Goal: Task Accomplishment & Management: Use online tool/utility

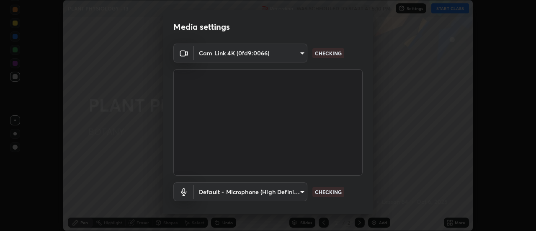
scroll to position [44, 0]
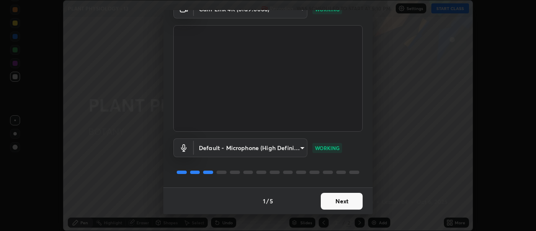
click at [352, 203] on button "Next" at bounding box center [342, 201] width 42 height 17
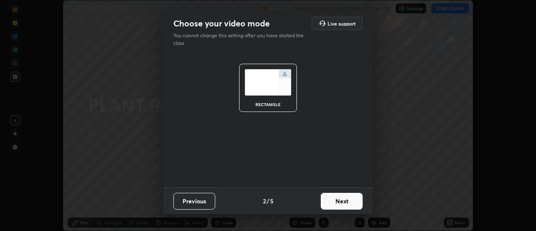
click at [347, 201] on button "Next" at bounding box center [342, 201] width 42 height 17
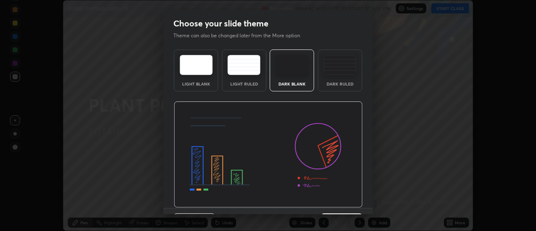
scroll to position [21, 0]
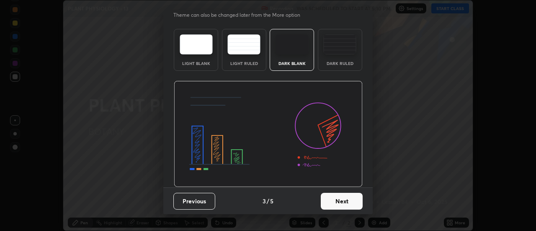
click at [344, 199] on button "Next" at bounding box center [342, 201] width 42 height 17
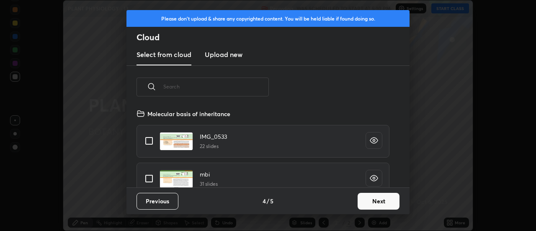
click at [368, 200] on button "Next" at bounding box center [378, 201] width 42 height 17
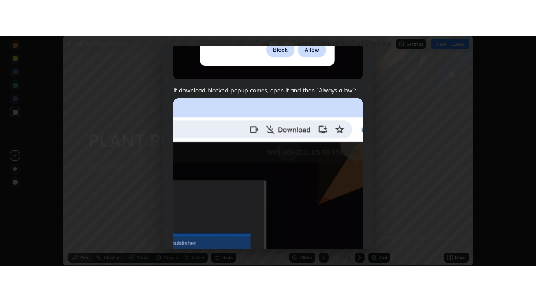
scroll to position [215, 0]
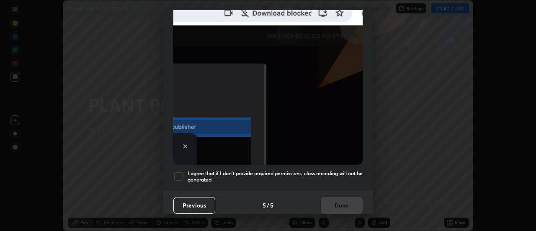
click at [182, 171] on div at bounding box center [178, 176] width 10 height 10
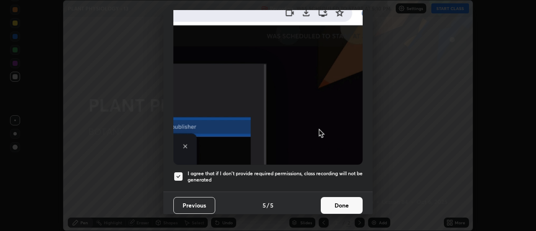
click at [350, 198] on button "Done" at bounding box center [342, 205] width 42 height 17
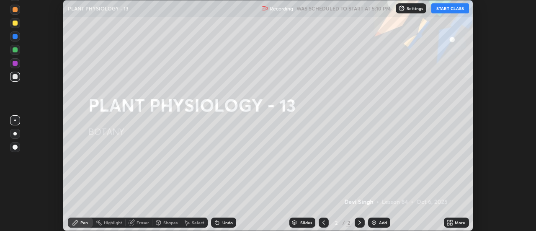
click at [448, 10] on button "START CLASS" at bounding box center [450, 8] width 38 height 10
click at [455, 223] on div "More" at bounding box center [460, 222] width 10 height 4
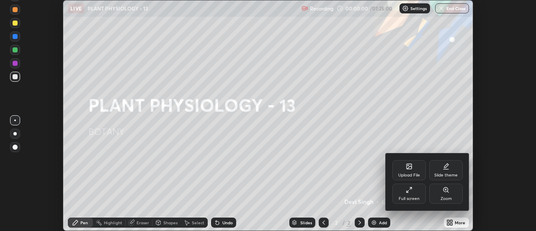
click at [406, 190] on icon at bounding box center [409, 189] width 7 height 7
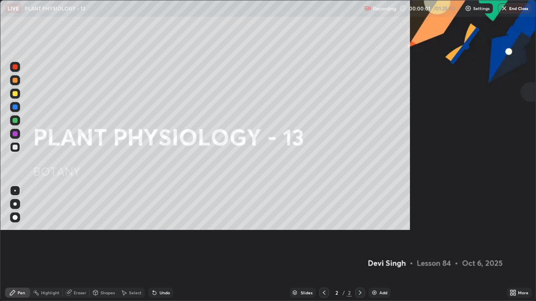
scroll to position [301, 536]
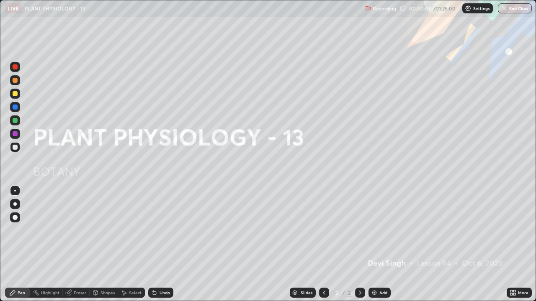
click at [381, 230] on div "Add" at bounding box center [379, 293] width 22 height 10
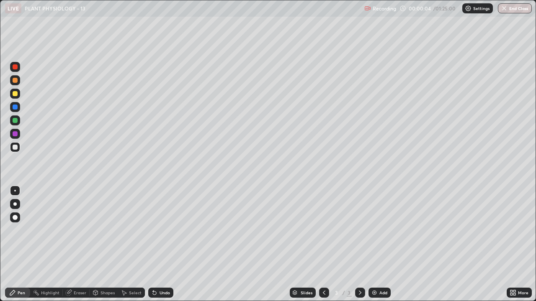
click at [14, 94] on div at bounding box center [15, 93] width 5 height 5
click at [373, 230] on img at bounding box center [374, 293] width 7 height 7
click at [102, 230] on div "Shapes" at bounding box center [104, 293] width 28 height 10
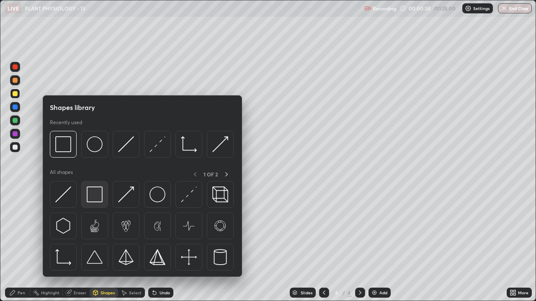
click at [94, 189] on img at bounding box center [95, 195] width 16 height 16
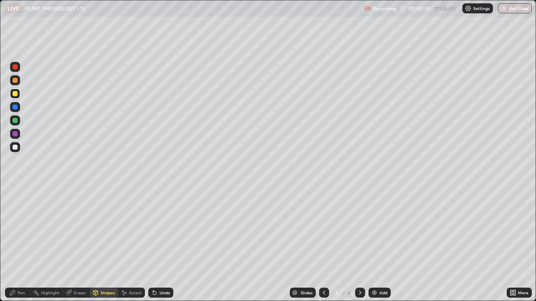
click at [25, 230] on div "Pen" at bounding box center [22, 293] width 8 height 4
click at [15, 66] on div at bounding box center [15, 66] width 5 height 5
click at [25, 230] on div "Erase all" at bounding box center [15, 151] width 20 height 268
click at [15, 205] on div at bounding box center [14, 204] width 3 height 3
click at [14, 109] on div at bounding box center [15, 107] width 5 height 5
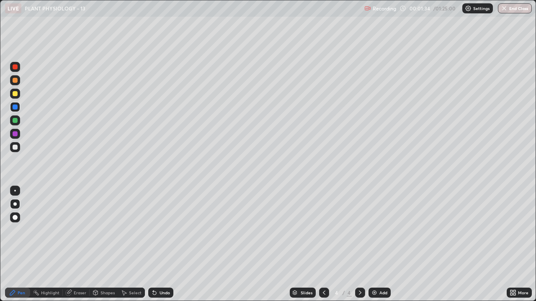
click at [102, 230] on div "Shapes" at bounding box center [107, 293] width 14 height 4
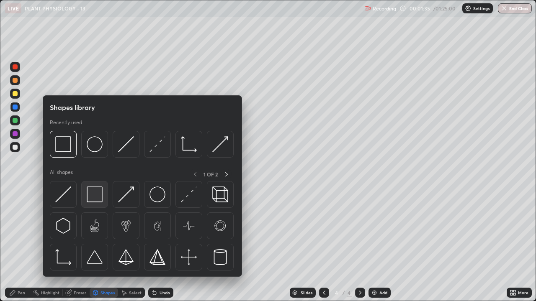
click at [99, 193] on img at bounding box center [95, 195] width 16 height 16
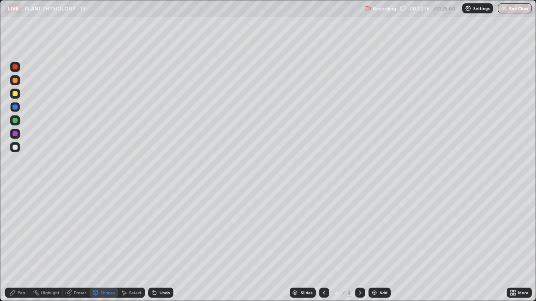
click at [18, 135] on div at bounding box center [15, 134] width 10 height 10
click at [80, 230] on div "Eraser" at bounding box center [80, 293] width 13 height 4
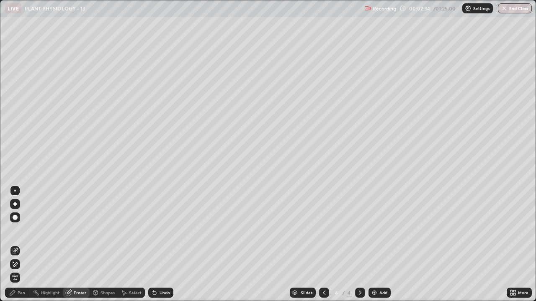
click at [13, 230] on icon at bounding box center [12, 293] width 5 height 5
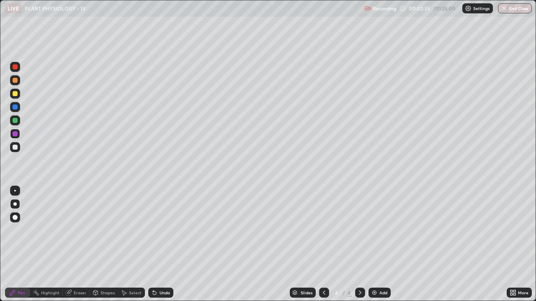
click at [14, 105] on div at bounding box center [15, 107] width 5 height 5
click at [78, 230] on div "Eraser" at bounding box center [80, 293] width 13 height 4
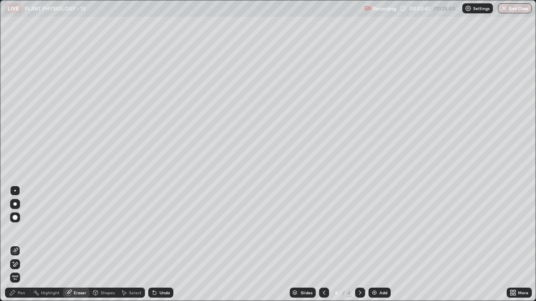
click at [18, 230] on div "Pen" at bounding box center [22, 293] width 8 height 4
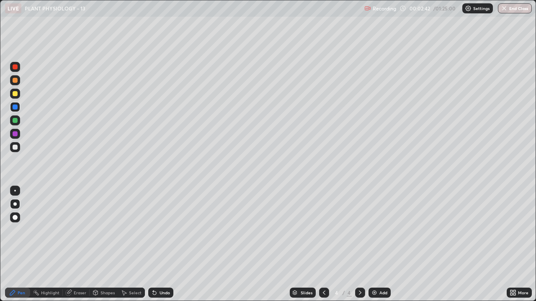
click at [15, 93] on div at bounding box center [15, 93] width 5 height 5
click at [15, 191] on div at bounding box center [15, 191] width 2 height 2
click at [14, 205] on div at bounding box center [14, 204] width 3 height 3
click at [159, 230] on div "Undo" at bounding box center [164, 293] width 10 height 4
click at [15, 108] on div at bounding box center [15, 107] width 5 height 5
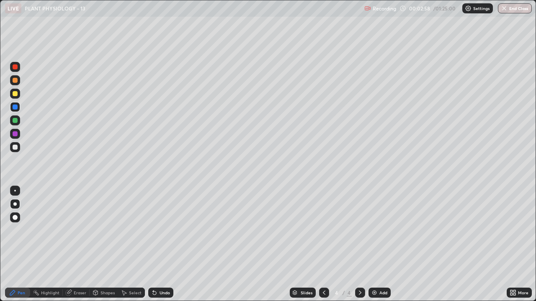
click at [75, 230] on div "Eraser" at bounding box center [76, 293] width 27 height 10
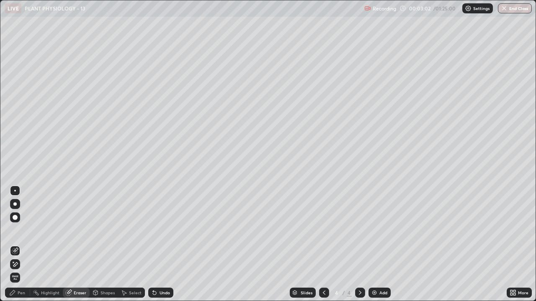
click at [21, 230] on div "Pen" at bounding box center [22, 293] width 8 height 4
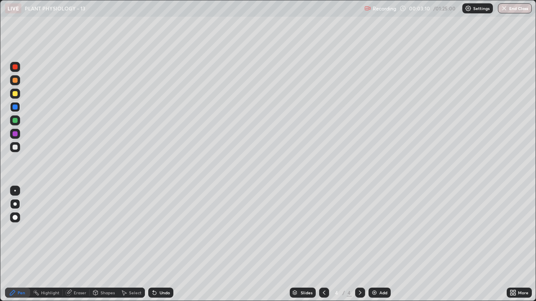
click at [77, 230] on div "Eraser" at bounding box center [80, 293] width 13 height 4
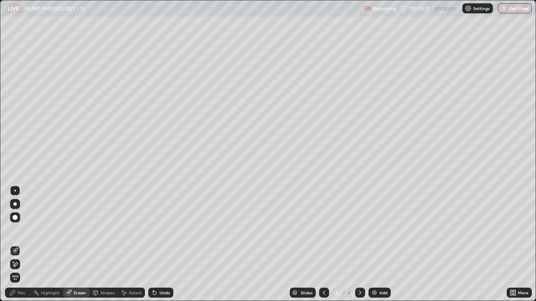
click at [20, 230] on div "Pen" at bounding box center [22, 293] width 8 height 4
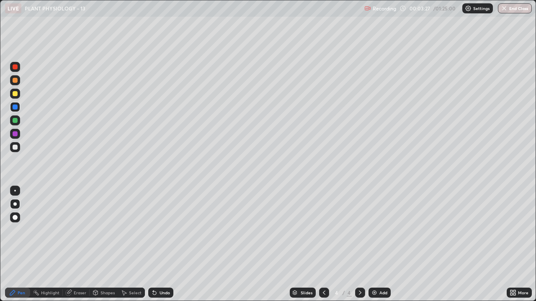
click at [77, 230] on div "Eraser" at bounding box center [80, 293] width 13 height 4
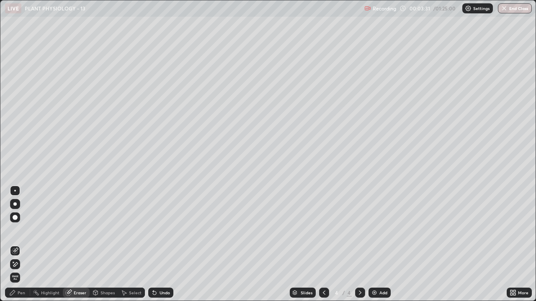
click at [20, 230] on div "Pen" at bounding box center [22, 293] width 8 height 4
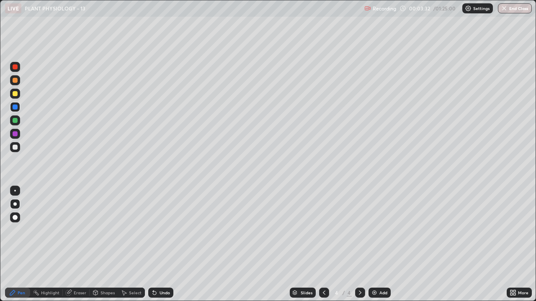
click at [15, 191] on div at bounding box center [15, 191] width 2 height 2
click at [13, 93] on div at bounding box center [15, 93] width 5 height 5
click at [15, 204] on div at bounding box center [14, 204] width 3 height 3
click at [17, 107] on div at bounding box center [15, 107] width 5 height 5
click at [77, 230] on div "Eraser" at bounding box center [80, 293] width 13 height 4
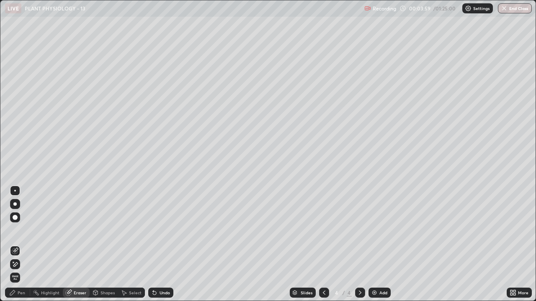
click at [22, 230] on div "Pen" at bounding box center [22, 293] width 8 height 4
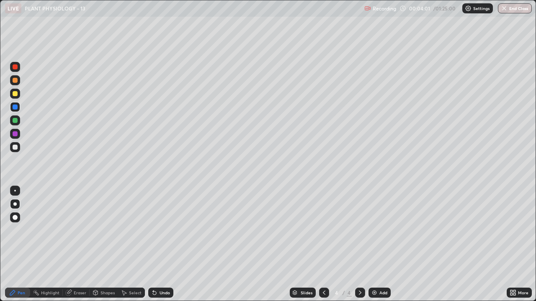
click at [16, 134] on div at bounding box center [15, 133] width 5 height 5
click at [15, 191] on div at bounding box center [15, 191] width 2 height 2
click at [13, 148] on div at bounding box center [15, 147] width 5 height 5
click at [15, 121] on div at bounding box center [15, 120] width 5 height 5
click at [15, 132] on div at bounding box center [15, 133] width 5 height 5
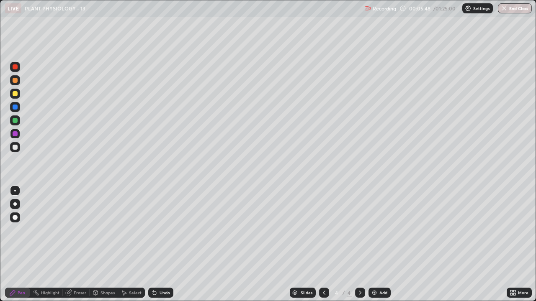
click at [15, 93] on div at bounding box center [15, 93] width 5 height 5
click at [14, 121] on div at bounding box center [15, 120] width 5 height 5
click at [15, 96] on div at bounding box center [15, 93] width 5 height 5
click at [15, 204] on div at bounding box center [14, 204] width 3 height 3
click at [11, 94] on div at bounding box center [15, 94] width 10 height 10
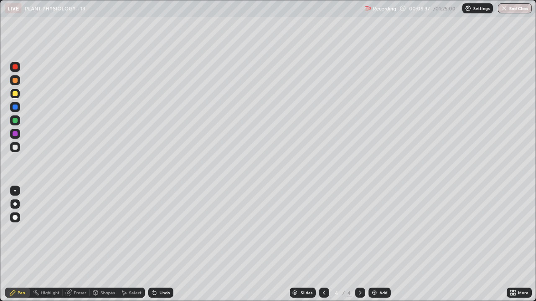
click at [15, 122] on div at bounding box center [15, 120] width 5 height 5
click at [15, 191] on div at bounding box center [15, 191] width 2 height 2
click at [13, 79] on div at bounding box center [15, 80] width 5 height 5
click at [16, 81] on div at bounding box center [15, 80] width 5 height 5
click at [129, 230] on div "Select" at bounding box center [135, 293] width 13 height 4
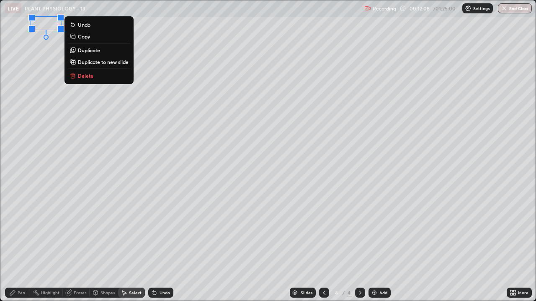
click at [117, 230] on div "0 ° Undo Copy Duplicate Duplicate to new slide Delete" at bounding box center [267, 150] width 535 height 301
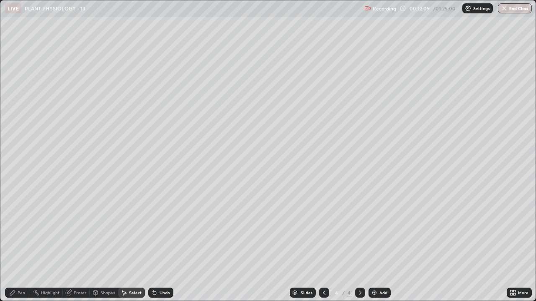
click at [12, 230] on icon at bounding box center [12, 293] width 7 height 7
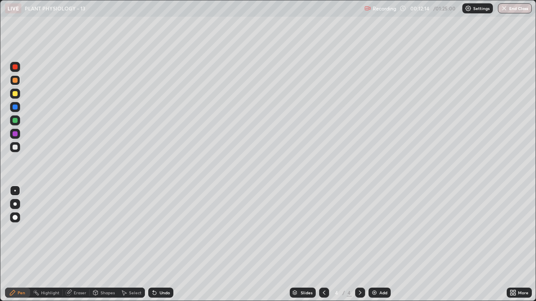
click at [15, 147] on div at bounding box center [15, 147] width 5 height 5
click at [15, 69] on div at bounding box center [15, 66] width 5 height 5
click at [14, 94] on div at bounding box center [15, 93] width 5 height 5
click at [10, 67] on div at bounding box center [15, 67] width 10 height 10
click at [15, 94] on div at bounding box center [15, 93] width 5 height 5
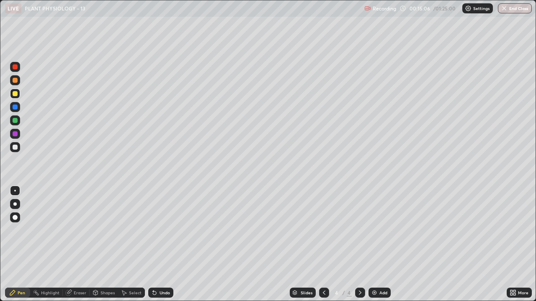
click at [14, 134] on div at bounding box center [15, 133] width 5 height 5
click at [100, 230] on div "Shapes" at bounding box center [107, 293] width 14 height 4
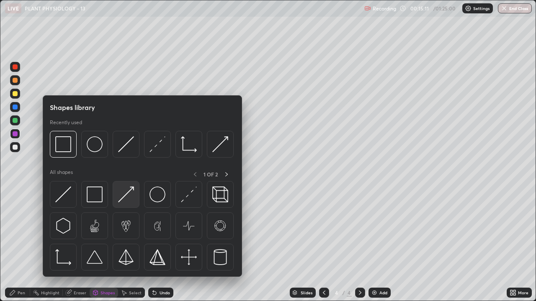
click at [124, 195] on img at bounding box center [126, 195] width 16 height 16
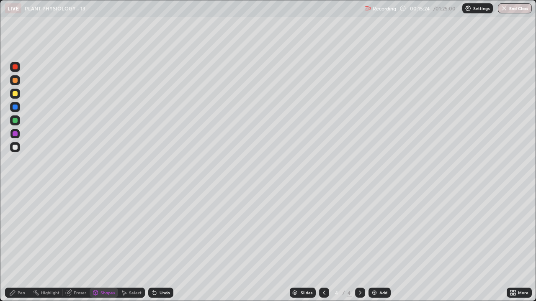
click at [15, 230] on icon at bounding box center [12, 293] width 7 height 7
click at [13, 69] on div at bounding box center [15, 67] width 10 height 10
click at [97, 230] on icon at bounding box center [95, 293] width 5 height 5
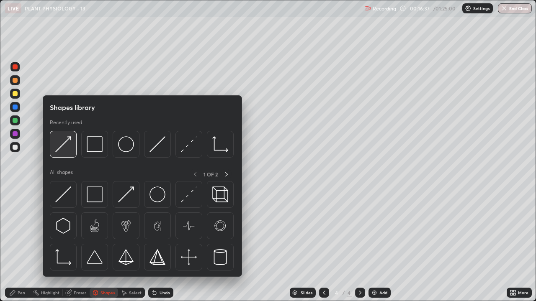
click at [65, 144] on img at bounding box center [63, 144] width 16 height 16
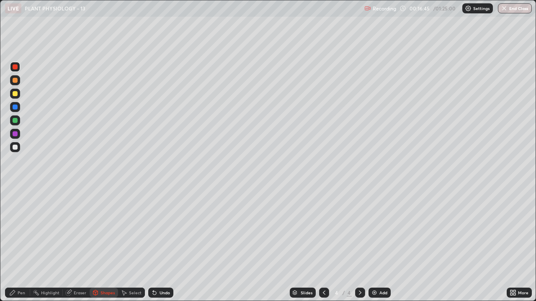
click at [18, 230] on div "Pen" at bounding box center [22, 293] width 8 height 4
click at [15, 95] on div at bounding box center [15, 93] width 5 height 5
click at [14, 69] on div at bounding box center [15, 66] width 5 height 5
click at [100, 230] on div "Shapes" at bounding box center [107, 293] width 14 height 4
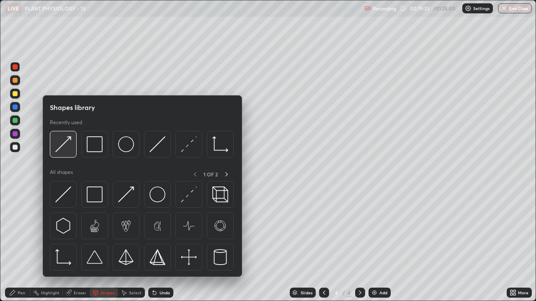
click at [59, 151] on img at bounding box center [63, 144] width 16 height 16
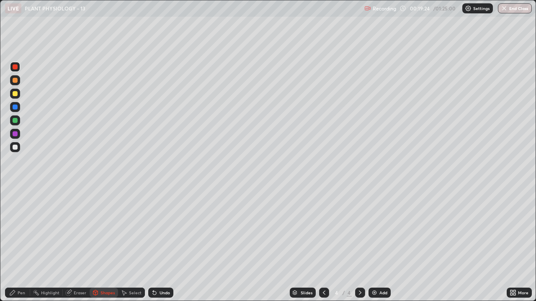
click at [15, 133] on div at bounding box center [15, 133] width 5 height 5
click at [13, 230] on div "Pen" at bounding box center [17, 293] width 25 height 10
click at [15, 67] on div at bounding box center [15, 66] width 5 height 5
click at [97, 230] on icon at bounding box center [95, 293] width 5 height 5
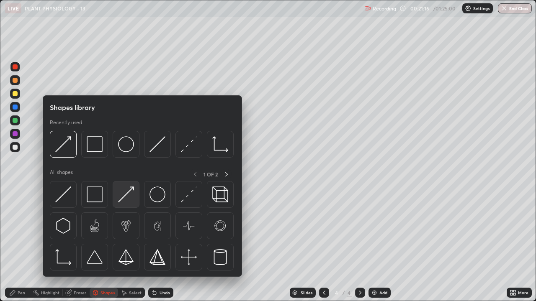
click at [126, 197] on img at bounding box center [126, 195] width 16 height 16
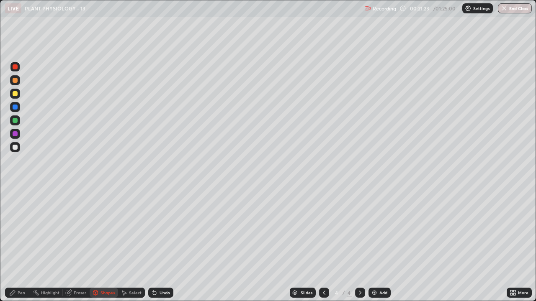
click at [21, 230] on div "Pen" at bounding box center [22, 293] width 8 height 4
click at [111, 230] on div "Shapes" at bounding box center [107, 293] width 14 height 4
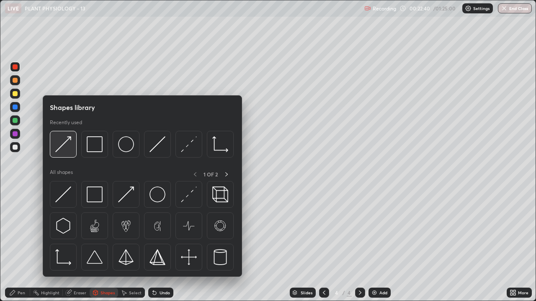
click at [70, 153] on div at bounding box center [63, 144] width 27 height 27
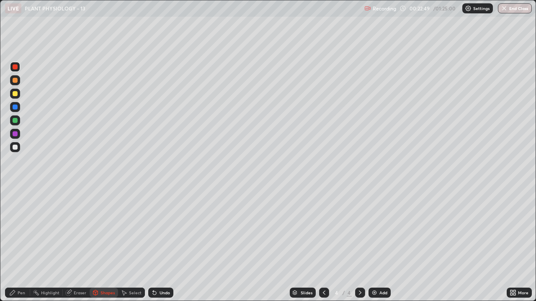
click at [21, 230] on div "Pen" at bounding box center [22, 293] width 8 height 4
click at [13, 149] on div at bounding box center [15, 147] width 5 height 5
click at [161, 230] on div "Undo" at bounding box center [164, 293] width 10 height 4
click at [17, 108] on div at bounding box center [15, 107] width 5 height 5
click at [80, 230] on div "Eraser" at bounding box center [80, 293] width 13 height 4
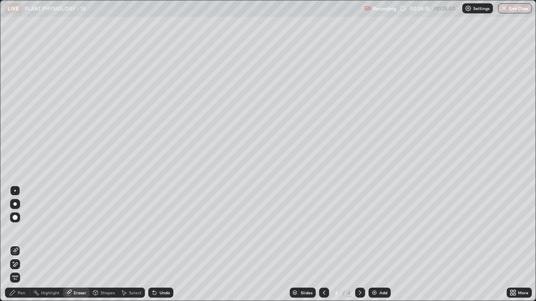
click at [20, 230] on div "Pen" at bounding box center [22, 293] width 8 height 4
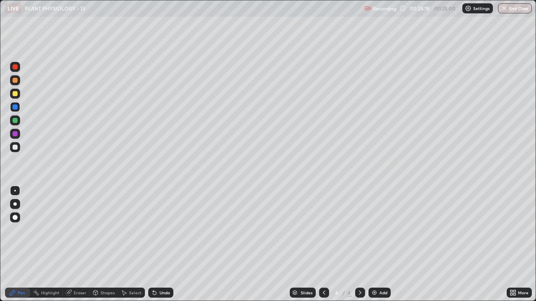
click at [82, 230] on div "Eraser" at bounding box center [80, 293] width 13 height 4
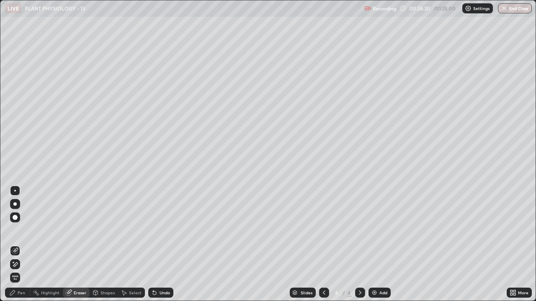
click at [21, 230] on div "Pen" at bounding box center [22, 293] width 8 height 4
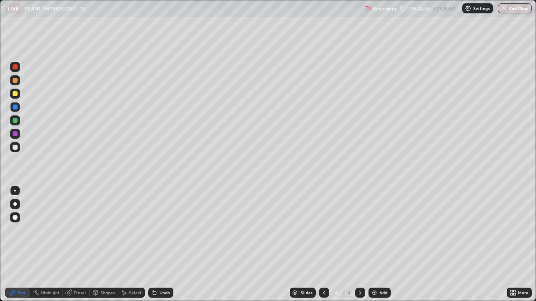
click at [14, 68] on div at bounding box center [15, 66] width 5 height 5
click at [15, 81] on div at bounding box center [15, 80] width 5 height 5
click at [13, 121] on div at bounding box center [15, 120] width 5 height 5
click at [11, 90] on div at bounding box center [15, 94] width 10 height 10
click at [76, 230] on div "Eraser" at bounding box center [80, 293] width 13 height 4
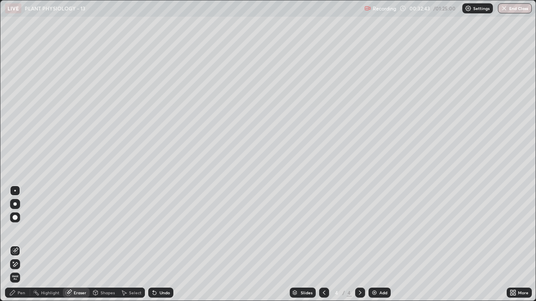
click at [72, 230] on div "Eraser" at bounding box center [76, 293] width 27 height 10
click at [159, 230] on div "Undo" at bounding box center [160, 293] width 25 height 10
click at [159, 230] on div "Undo" at bounding box center [164, 293] width 10 height 4
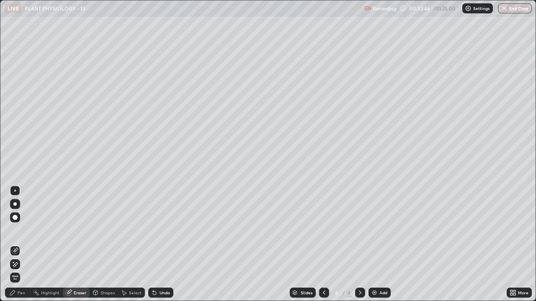
click at [159, 230] on div "Undo" at bounding box center [164, 293] width 10 height 4
click at [160, 230] on div "Undo" at bounding box center [164, 293] width 10 height 4
click at [18, 230] on div "Pen" at bounding box center [22, 293] width 8 height 4
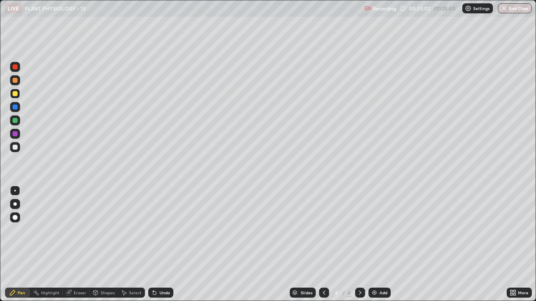
click at [14, 65] on div at bounding box center [15, 66] width 5 height 5
click at [15, 93] on div at bounding box center [15, 93] width 5 height 5
click at [15, 121] on div at bounding box center [15, 120] width 5 height 5
click at [17, 147] on div at bounding box center [15, 147] width 5 height 5
click at [15, 94] on div at bounding box center [15, 93] width 5 height 5
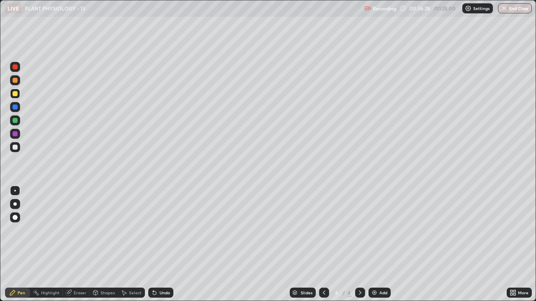
click at [159, 230] on div "Undo" at bounding box center [164, 293] width 10 height 4
click at [103, 230] on div "Shapes" at bounding box center [107, 293] width 14 height 4
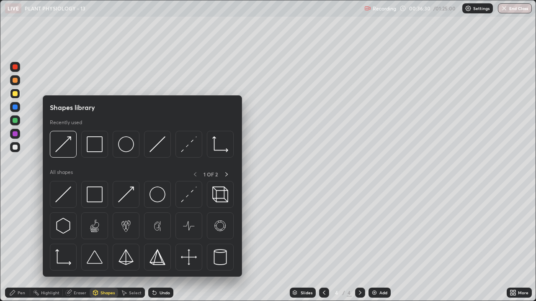
click at [15, 230] on div "Pen" at bounding box center [17, 293] width 25 height 10
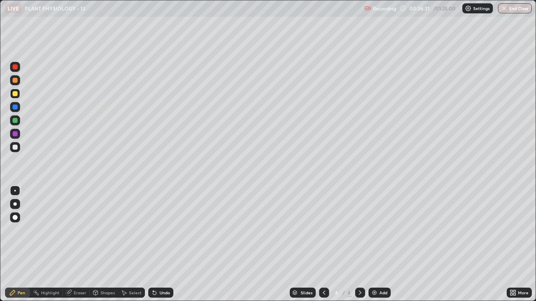
click at [15, 204] on div at bounding box center [14, 204] width 3 height 3
click at [15, 191] on div at bounding box center [15, 191] width 2 height 2
click at [14, 67] on div at bounding box center [15, 66] width 5 height 5
click at [15, 107] on div at bounding box center [15, 107] width 5 height 5
click at [17, 134] on div at bounding box center [15, 133] width 5 height 5
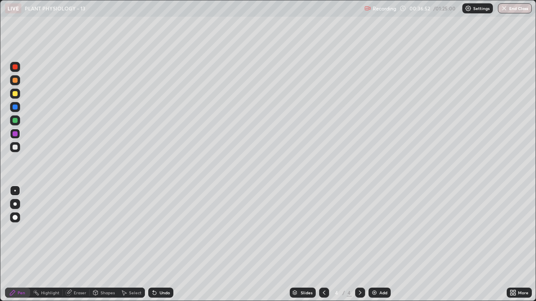
click at [15, 121] on div at bounding box center [15, 120] width 5 height 5
click at [384, 230] on div "Add" at bounding box center [383, 293] width 8 height 4
click at [16, 95] on div at bounding box center [15, 93] width 5 height 5
click at [82, 230] on div "Eraser" at bounding box center [80, 293] width 13 height 4
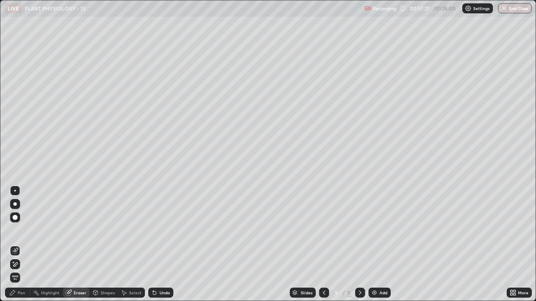
click at [18, 230] on div "Pen" at bounding box center [22, 293] width 8 height 4
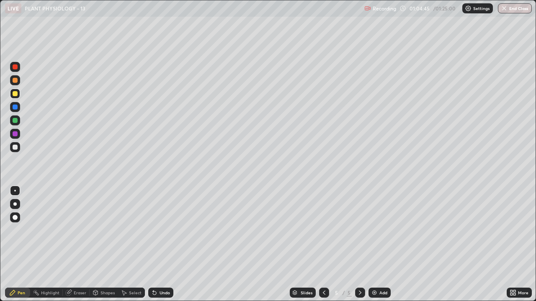
click at [376, 230] on img at bounding box center [374, 293] width 7 height 7
click at [14, 145] on div at bounding box center [15, 147] width 5 height 5
click at [14, 94] on div at bounding box center [15, 93] width 5 height 5
click at [14, 109] on div at bounding box center [15, 107] width 5 height 5
click at [13, 90] on div at bounding box center [15, 94] width 10 height 10
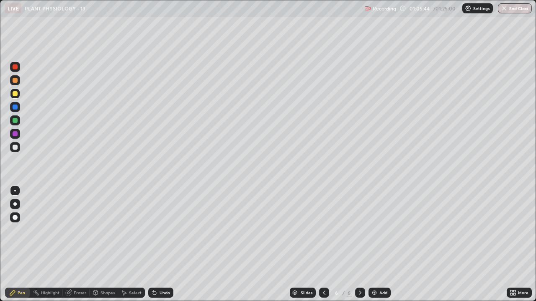
click at [160, 230] on div "Undo" at bounding box center [160, 293] width 25 height 10
click at [161, 230] on div "Undo" at bounding box center [164, 293] width 10 height 4
click at [14, 136] on div at bounding box center [15, 133] width 5 height 5
click at [323, 230] on icon at bounding box center [324, 293] width 7 height 7
click at [15, 145] on div at bounding box center [15, 147] width 5 height 5
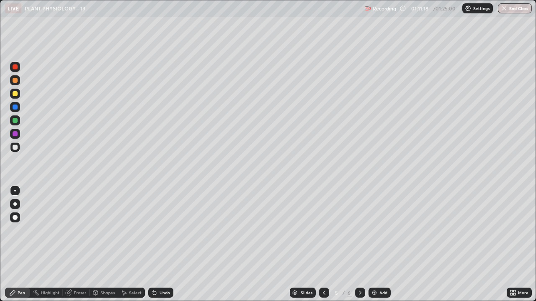
click at [359, 230] on icon at bounding box center [360, 293] width 7 height 7
click at [323, 230] on icon at bounding box center [324, 293] width 3 height 4
click at [158, 230] on div "Undo" at bounding box center [160, 293] width 25 height 10
click at [159, 230] on div "Undo" at bounding box center [164, 293] width 10 height 4
click at [322, 230] on icon at bounding box center [324, 293] width 7 height 7
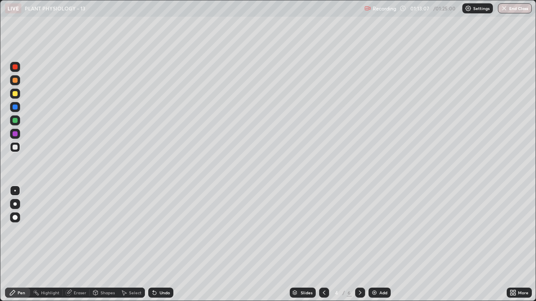
click at [359, 230] on icon at bounding box center [360, 293] width 7 height 7
click at [360, 230] on icon at bounding box center [360, 293] width 7 height 7
click at [382, 230] on div "Add" at bounding box center [383, 293] width 8 height 4
click at [15, 94] on div at bounding box center [15, 93] width 5 height 5
click at [17, 149] on div at bounding box center [15, 147] width 5 height 5
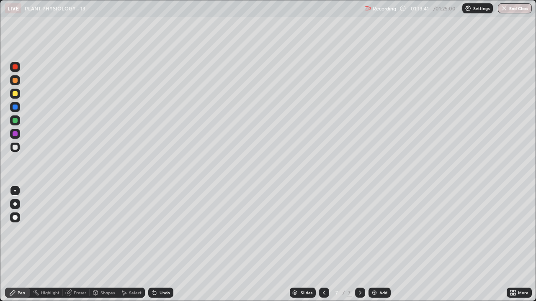
click at [0, 154] on div "Setting up your live class" at bounding box center [268, 150] width 536 height 301
click at [511, 7] on button "End Class" at bounding box center [515, 8] width 33 height 10
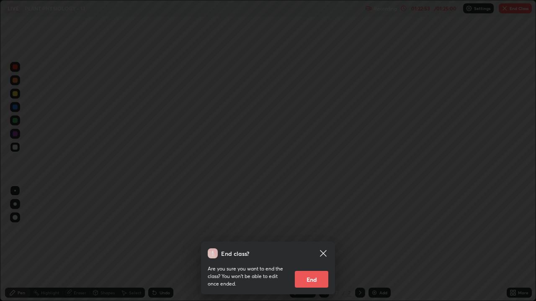
click at [311, 230] on button "End" at bounding box center [311, 279] width 33 height 17
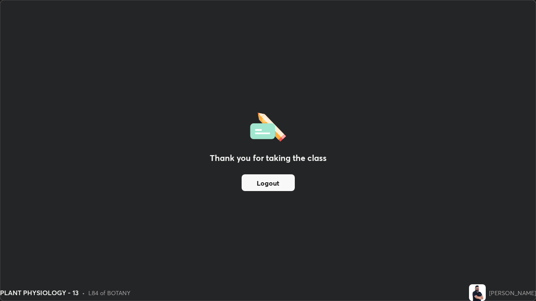
click at [285, 184] on button "Logout" at bounding box center [268, 183] width 53 height 17
